Goal: Navigation & Orientation: Find specific page/section

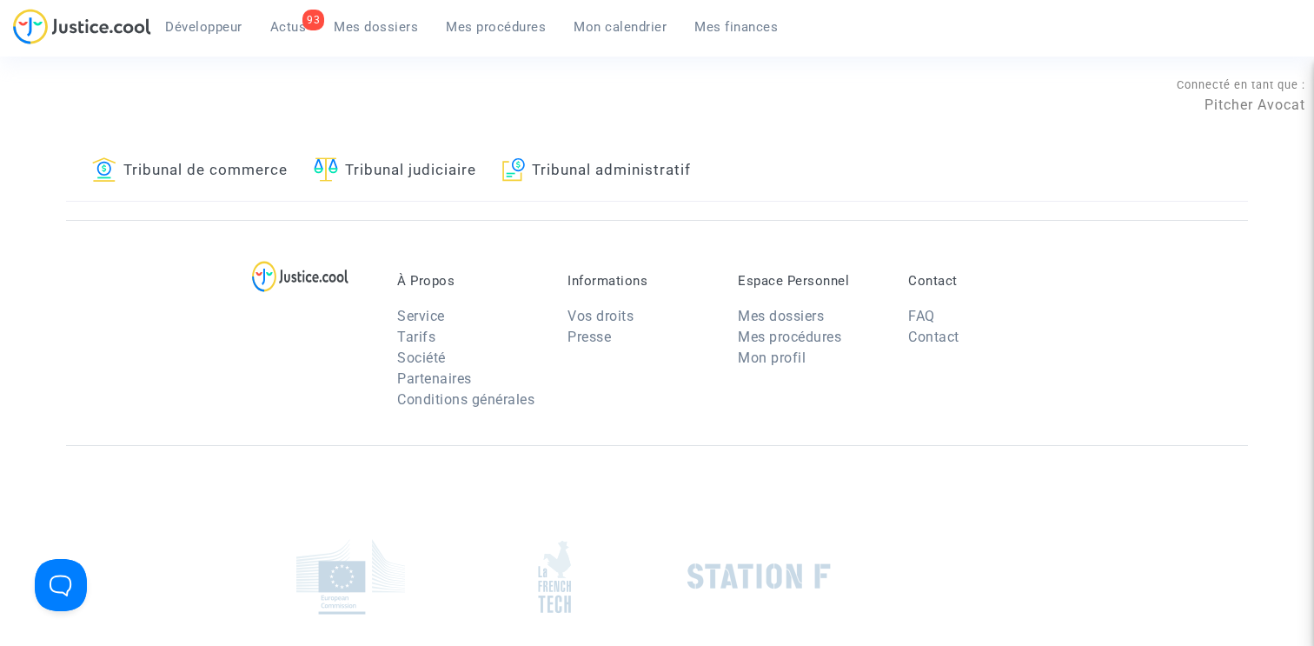
click at [243, 174] on link "Tribunal de commerce" at bounding box center [189, 171] width 195 height 59
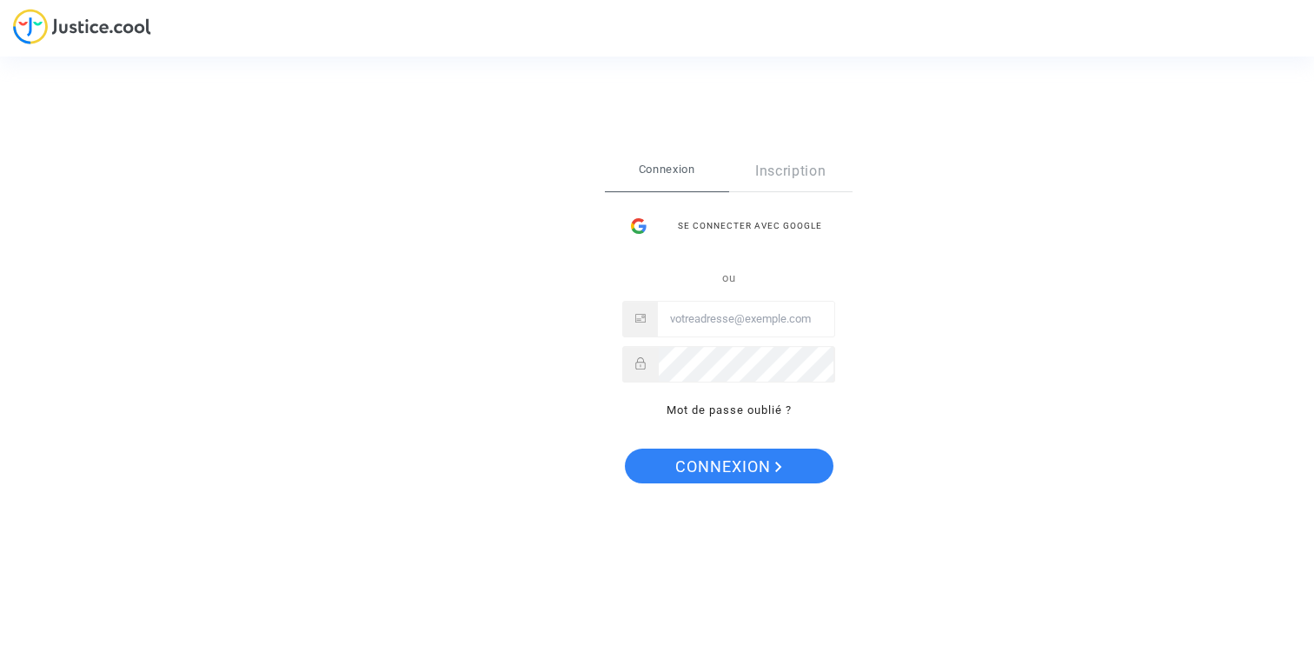
type input "claire+onboarding@justice.cool"
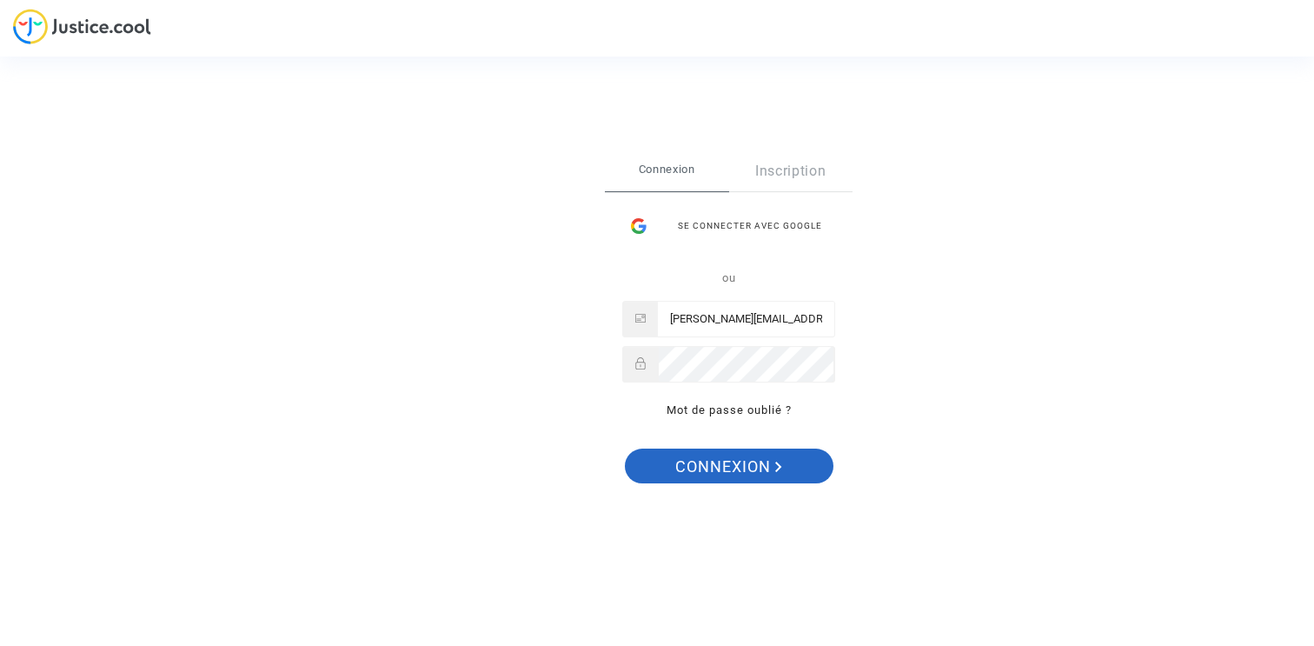
click at [733, 466] on span "Connexion" at bounding box center [728, 466] width 107 height 36
